Goal: Task Accomplishment & Management: Complete application form

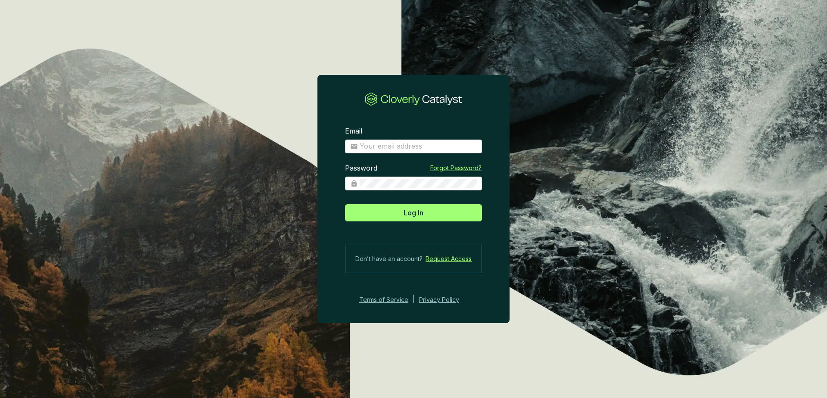
click at [392, 155] on section "Email Password Forgot Password? Log In Don’t have an account? Request Access Te…" at bounding box center [413, 215] width 192 height 205
click at [406, 145] on input "Email" at bounding box center [418, 146] width 117 height 9
type input "[EMAIL_ADDRESS][DOMAIN_NAME]"
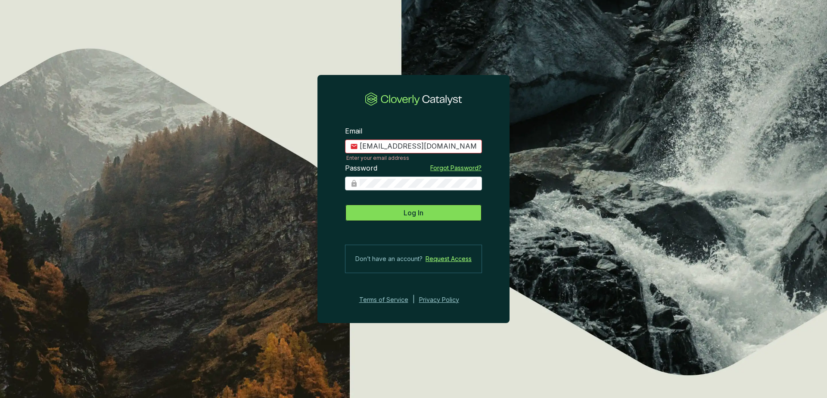
click at [411, 213] on span "Log In" at bounding box center [413, 213] width 20 height 10
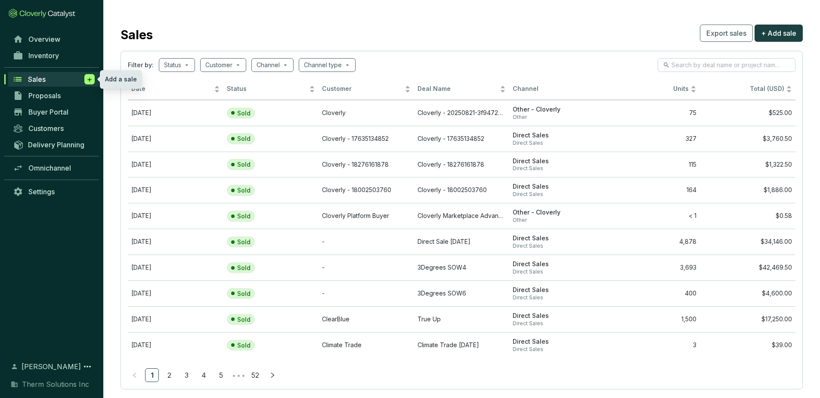
click at [88, 78] on icon at bounding box center [89, 79] width 7 height 9
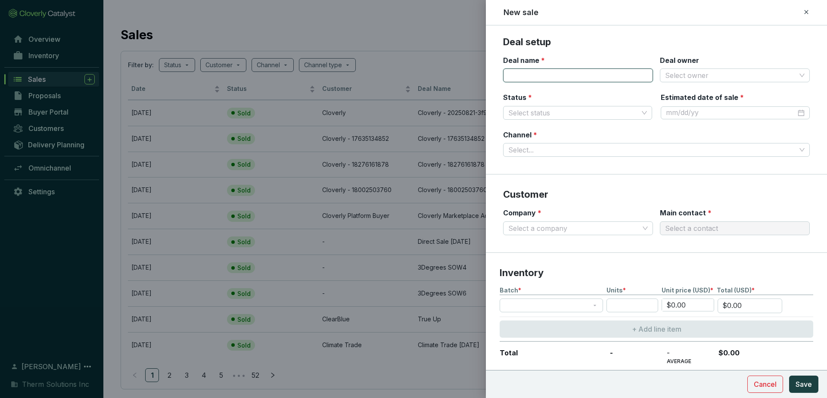
click at [555, 74] on input "Deal name *" at bounding box center [578, 75] width 150 height 14
type input "Patch SOW1"
click at [604, 112] on input "Status *" at bounding box center [573, 112] width 130 height 13
click at [564, 143] on div "Sold" at bounding box center [576, 143] width 132 height 9
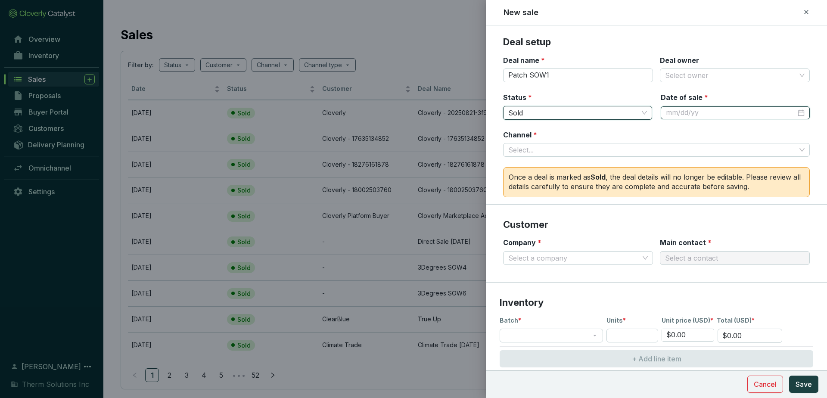
click at [710, 109] on input "Date of sale *" at bounding box center [731, 112] width 130 height 9
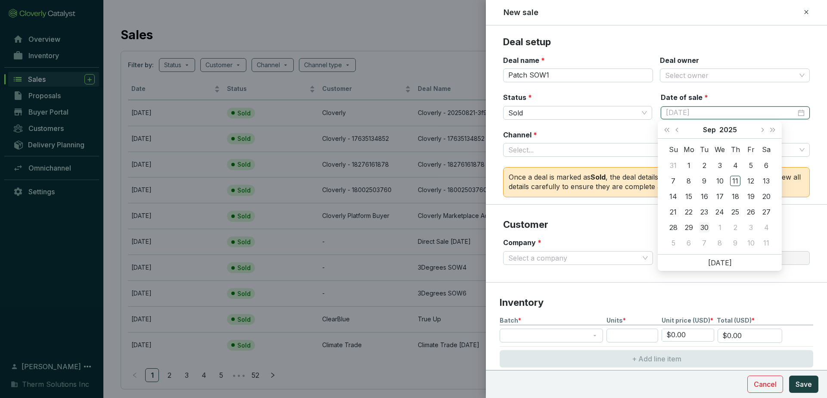
type input "[DATE]"
click at [706, 222] on div "30" at bounding box center [704, 227] width 10 height 10
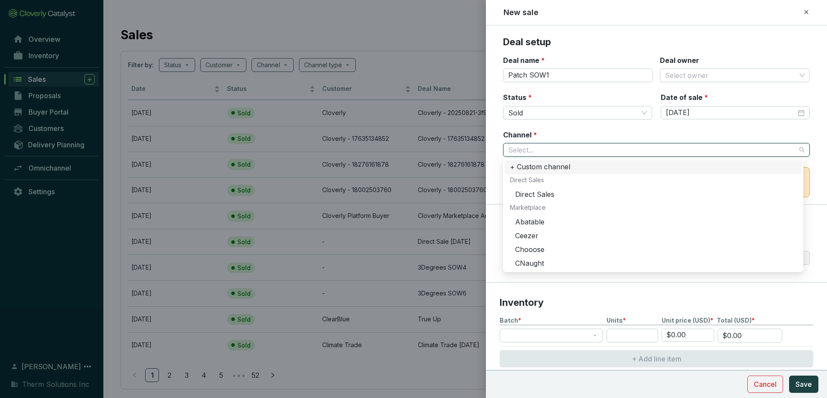
click at [659, 150] on input "Channel *" at bounding box center [652, 149] width 288 height 13
click at [555, 195] on div "Direct Sales" at bounding box center [655, 194] width 281 height 9
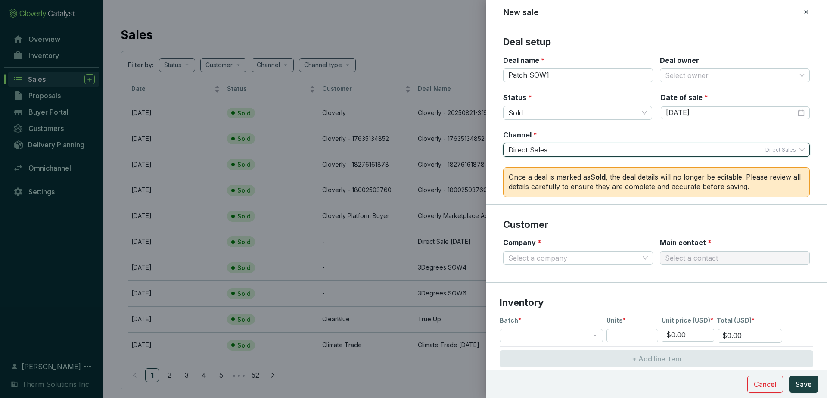
click at [607, 134] on div "Channel * Direct Sales|Direct Sales Direct Sales Direct Sales" at bounding box center [656, 143] width 307 height 27
click at [588, 113] on span "Sold" at bounding box center [577, 112] width 139 height 13
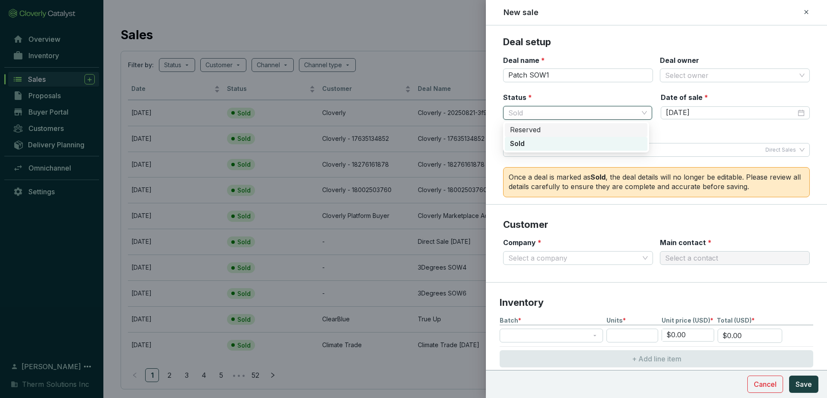
click at [567, 129] on div "Reserved" at bounding box center [576, 129] width 132 height 9
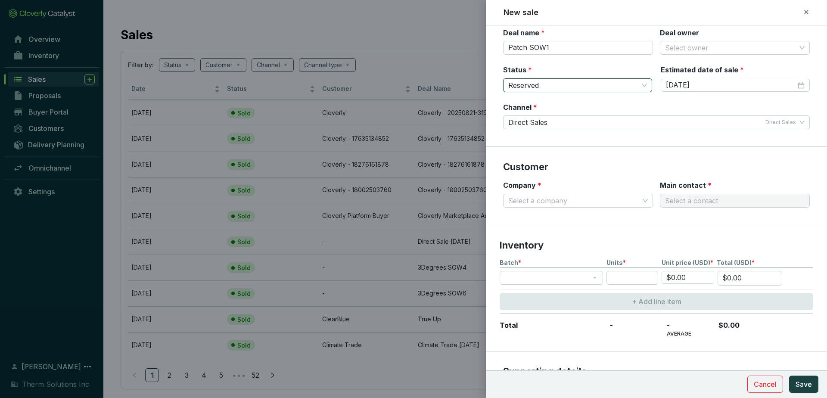
scroll to position [41, 0]
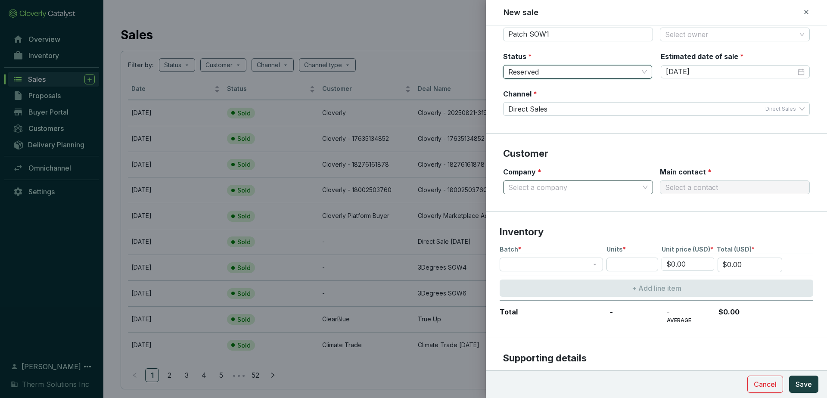
click at [599, 187] on input "Company *" at bounding box center [573, 187] width 131 height 13
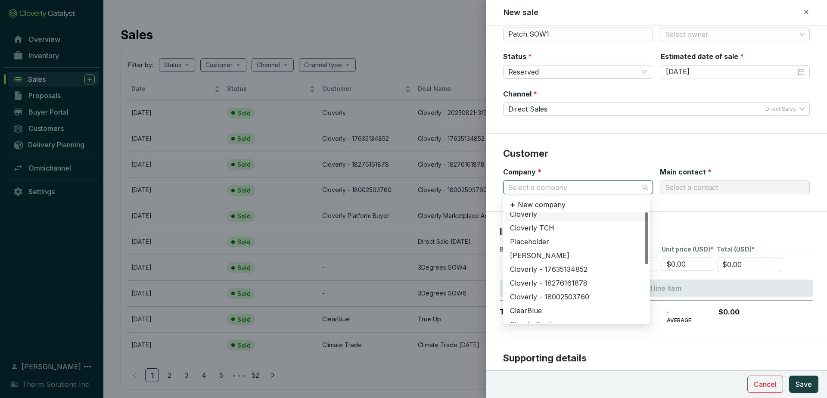
scroll to position [0, 0]
click at [545, 245] on div "Placeholder" at bounding box center [576, 246] width 133 height 9
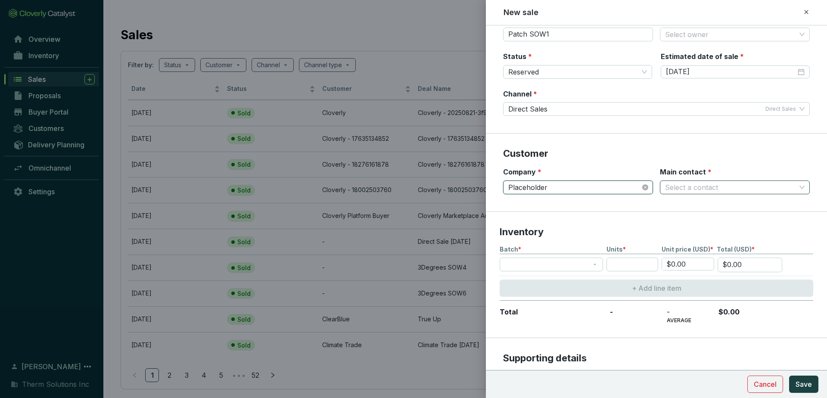
click at [698, 186] on input "Main contact *" at bounding box center [730, 187] width 131 height 13
click at [695, 219] on div "Placeholder" at bounding box center [730, 218] width 133 height 9
click at [555, 268] on span at bounding box center [551, 264] width 93 height 13
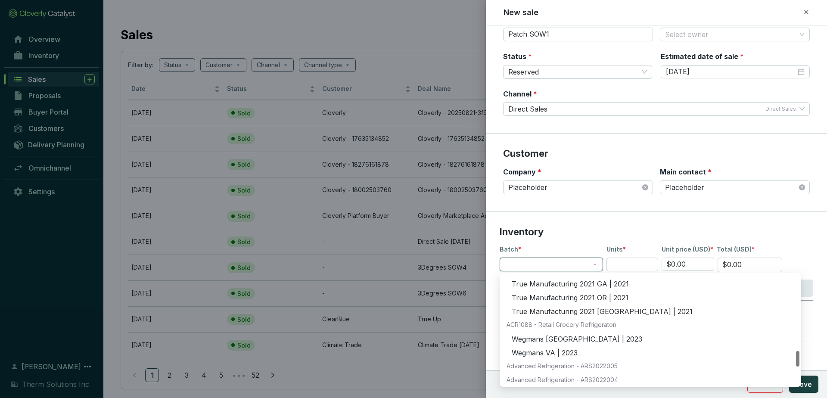
scroll to position [555, 0]
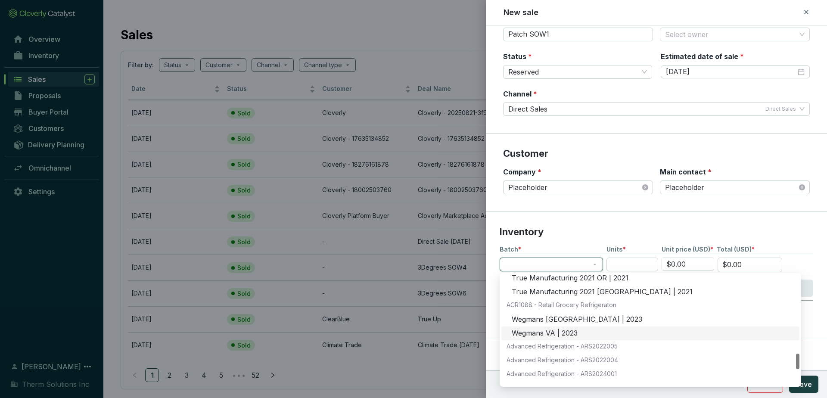
click at [545, 334] on div "Wegmans VA | 2023" at bounding box center [653, 333] width 282 height 9
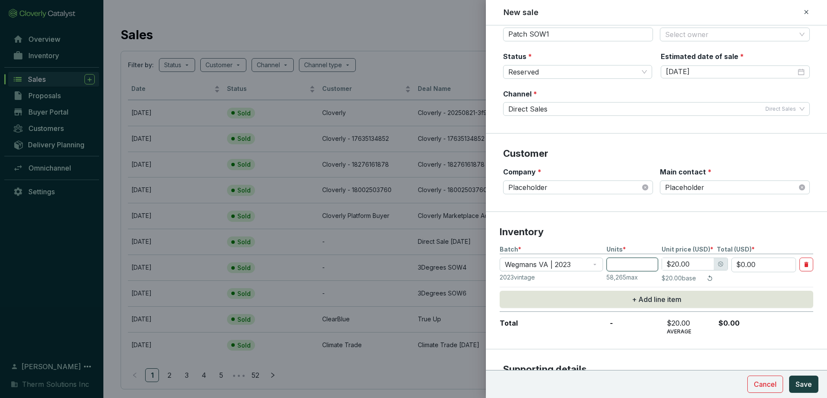
click at [633, 264] on input "number" at bounding box center [632, 265] width 52 height 14
type input "1"
type input "$20.00"
type input "10"
type input "$200.00"
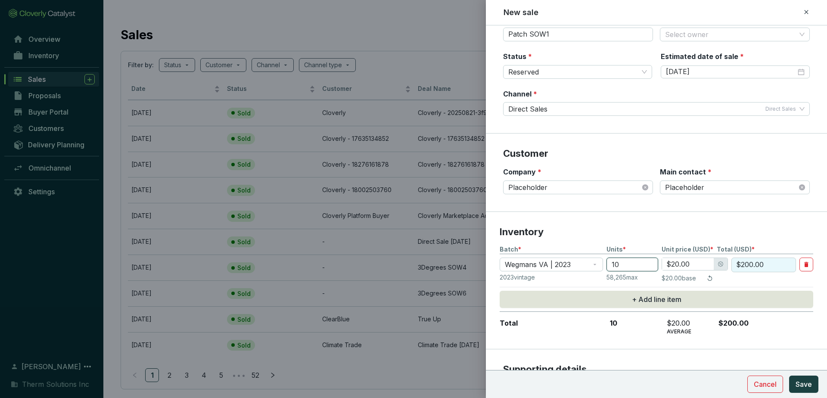
type input "103"
type input "$2,060.00"
type input "1030"
type input "$18.00"
type input "$18,540.00"
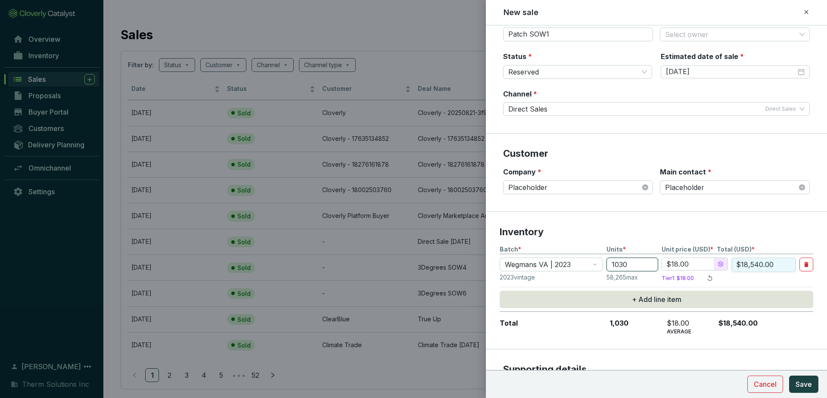
type input "1030"
click at [727, 230] on p "Inventory" at bounding box center [656, 232] width 313 height 13
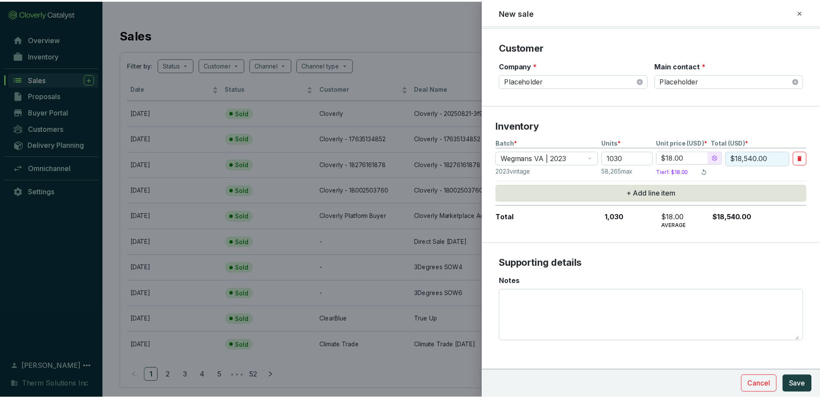
scroll to position [152, 0]
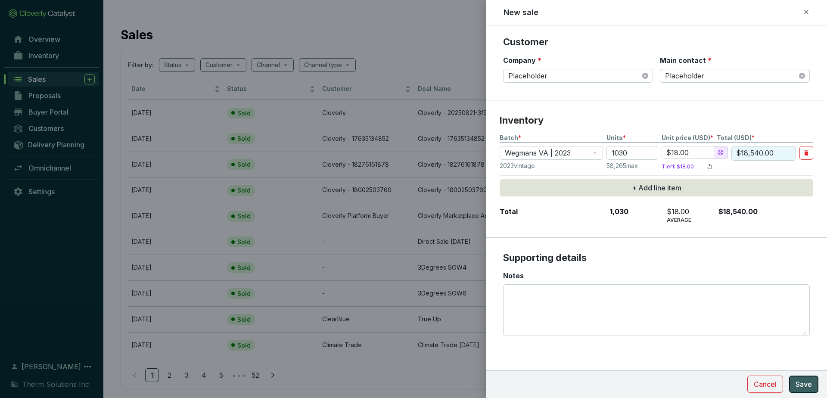
click at [803, 382] on span "Save" at bounding box center [803, 384] width 16 height 10
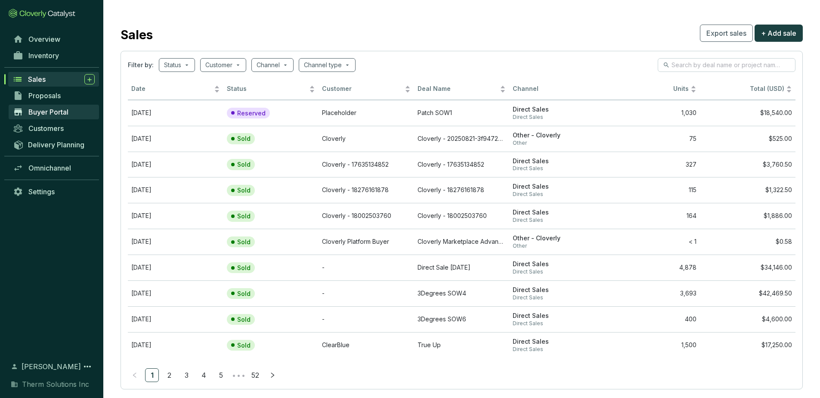
click at [50, 107] on link "Buyer Portal" at bounding box center [54, 112] width 90 height 15
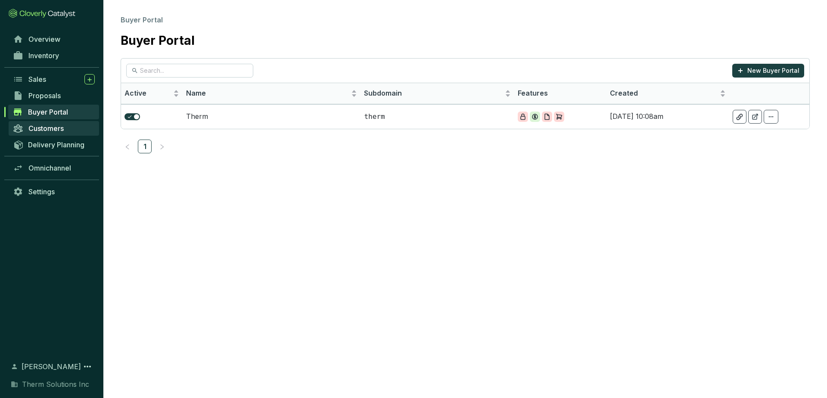
click at [56, 133] on link "Customers" at bounding box center [54, 128] width 90 height 15
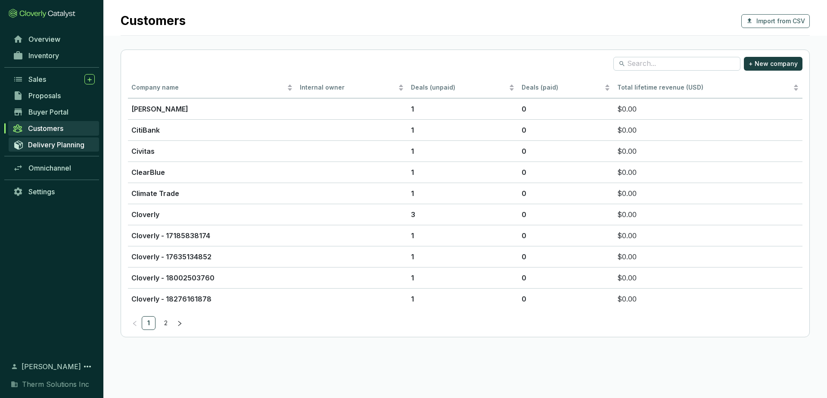
click at [56, 146] on span "Delivery Planning" at bounding box center [56, 144] width 56 height 9
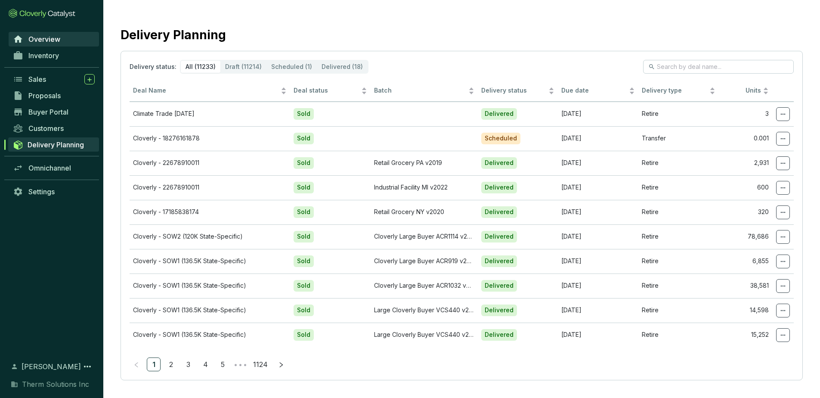
click at [56, 38] on span "Overview" at bounding box center [44, 39] width 32 height 9
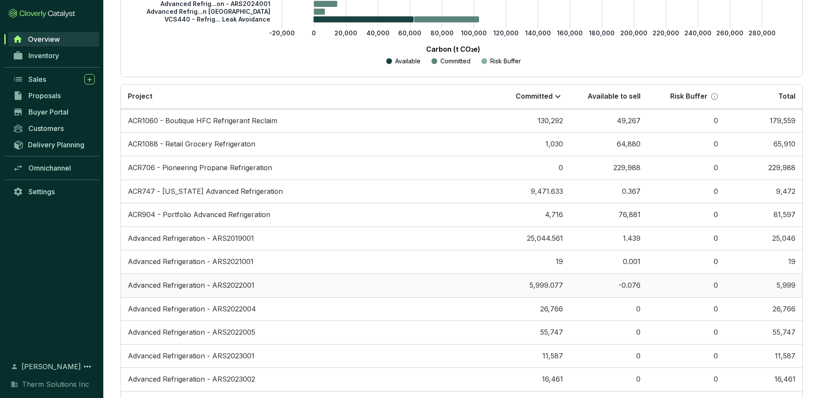
scroll to position [289, 0]
